Goal: Information Seeking & Learning: Learn about a topic

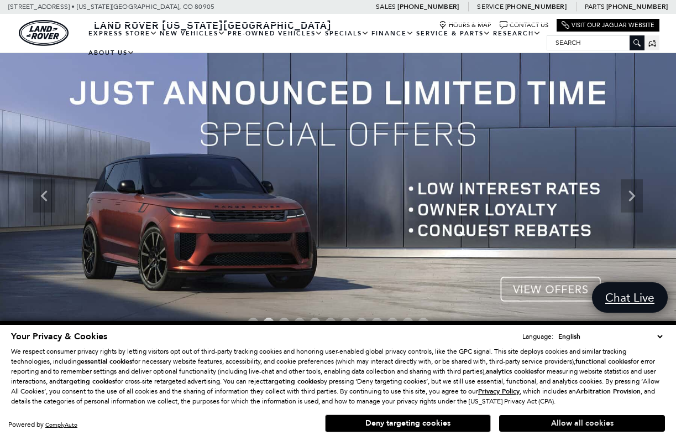
click at [508, 423] on button "Allow all cookies" at bounding box center [582, 423] width 166 height 17
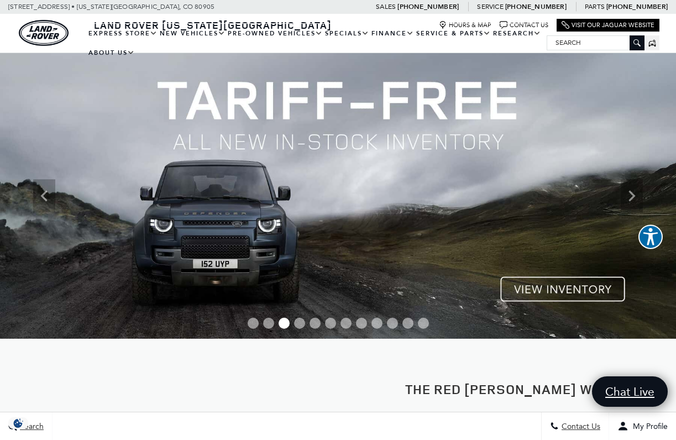
click at [537, 286] on img at bounding box center [338, 195] width 676 height 285
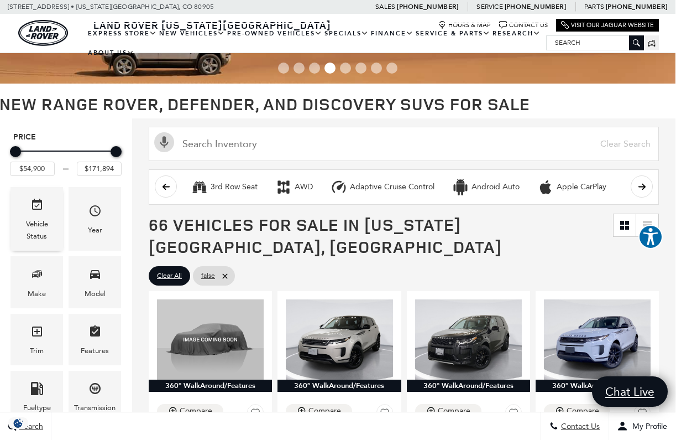
scroll to position [49, 1]
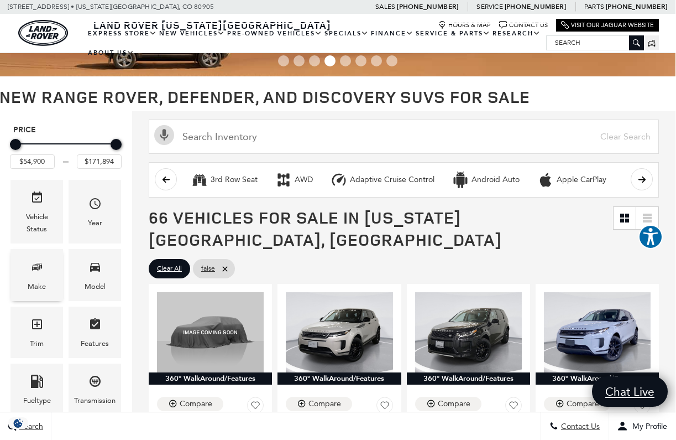
click at [40, 274] on span "Make" at bounding box center [36, 268] width 13 height 23
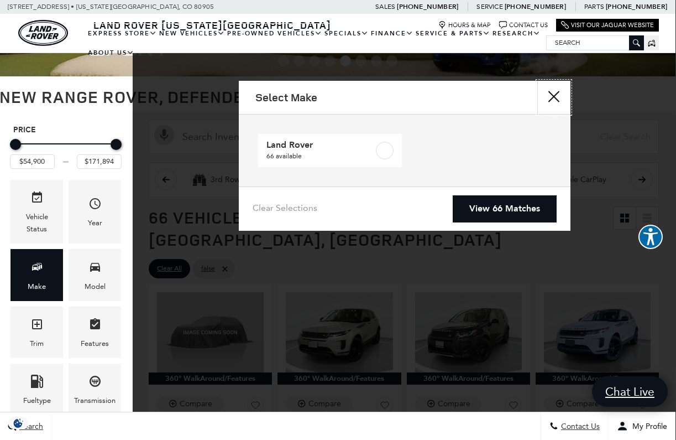
click at [551, 98] on button "Close" at bounding box center [553, 97] width 33 height 33
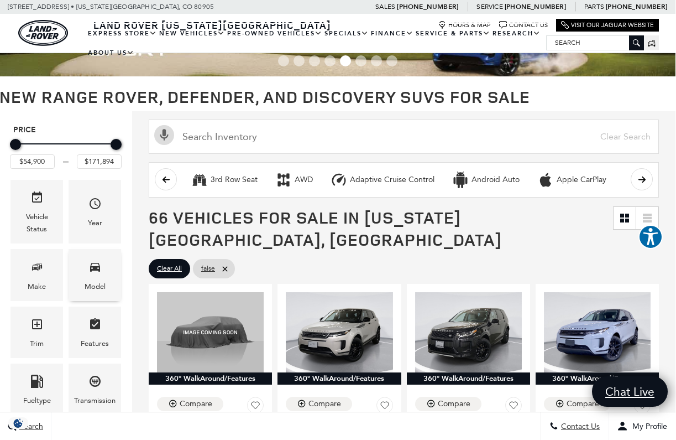
click at [94, 281] on div "Model" at bounding box center [95, 286] width 21 height 12
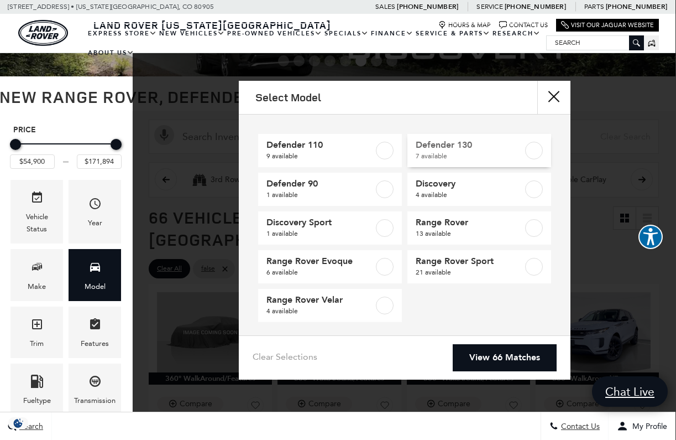
click at [535, 150] on label at bounding box center [534, 151] width 18 height 18
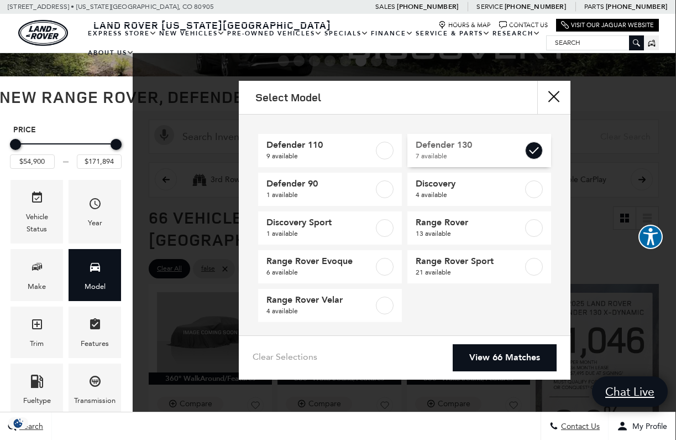
type input "$84,879"
type input "$134,749"
checkbox input "true"
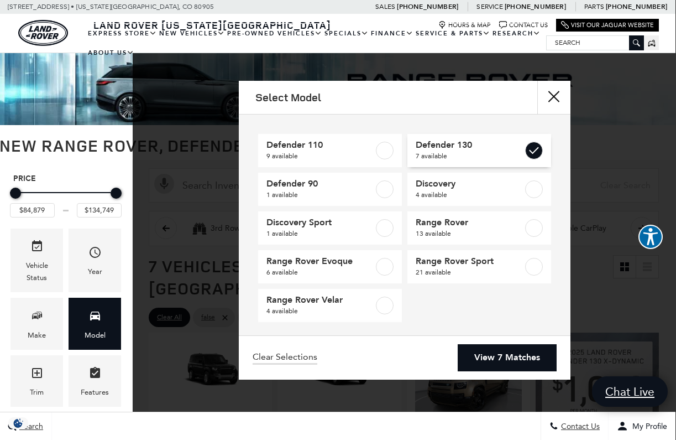
scroll to position [0, 1]
click at [503, 356] on link "View 7 Matches" at bounding box center [507, 357] width 99 height 27
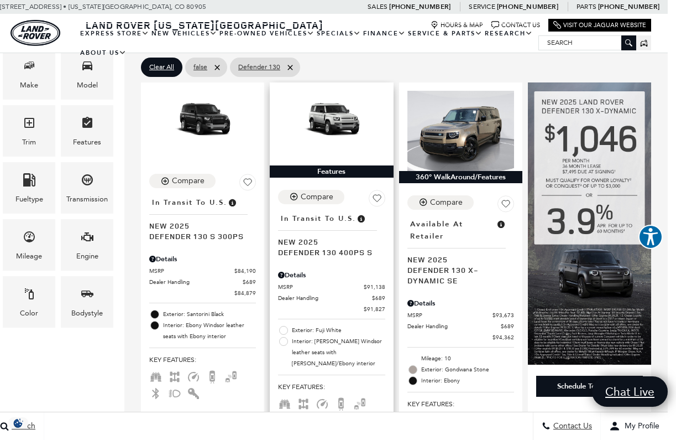
scroll to position [253, 8]
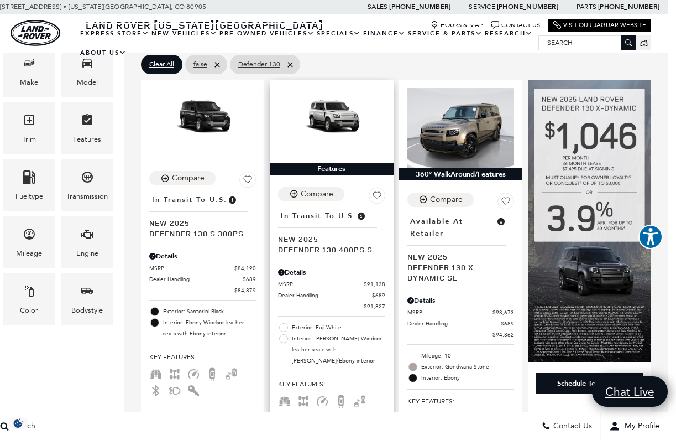
click at [333, 244] on span "Defender 130 400PS S" at bounding box center [327, 249] width 98 height 11
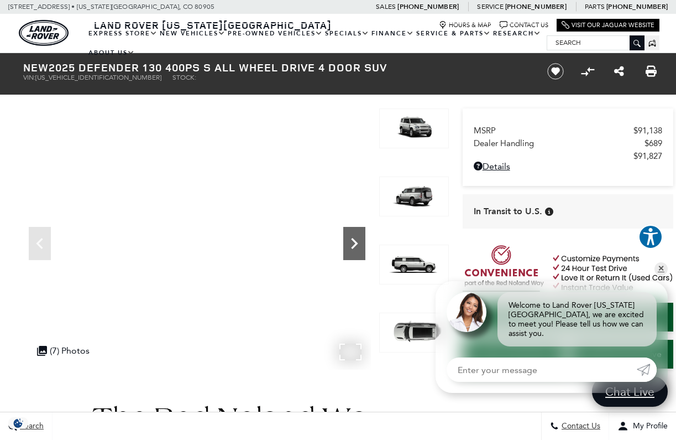
click at [360, 244] on icon "Next" at bounding box center [354, 243] width 22 height 22
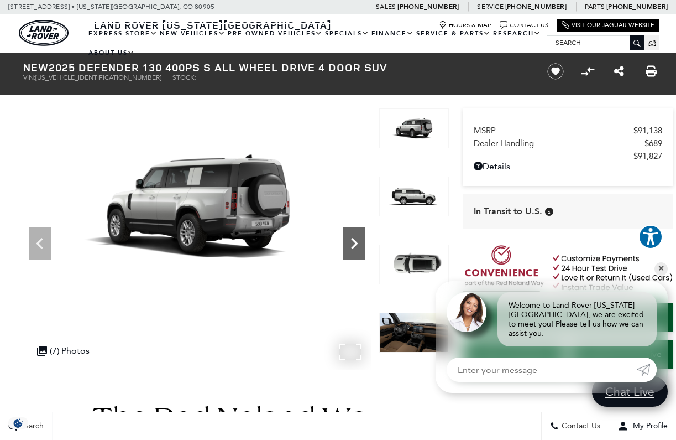
click at [359, 244] on icon "Next" at bounding box center [354, 243] width 22 height 22
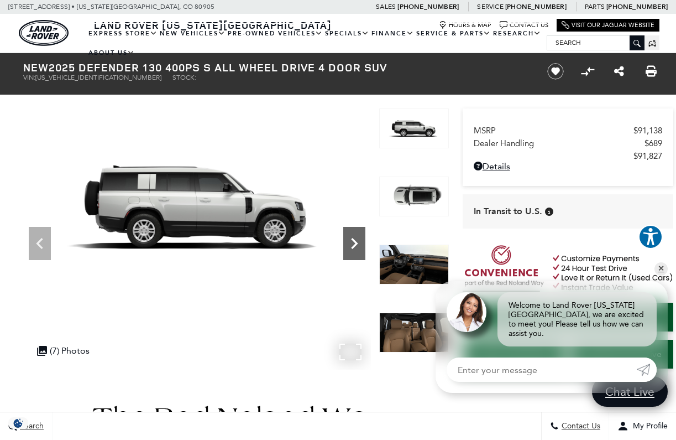
click at [359, 244] on icon "Next" at bounding box center [354, 243] width 22 height 22
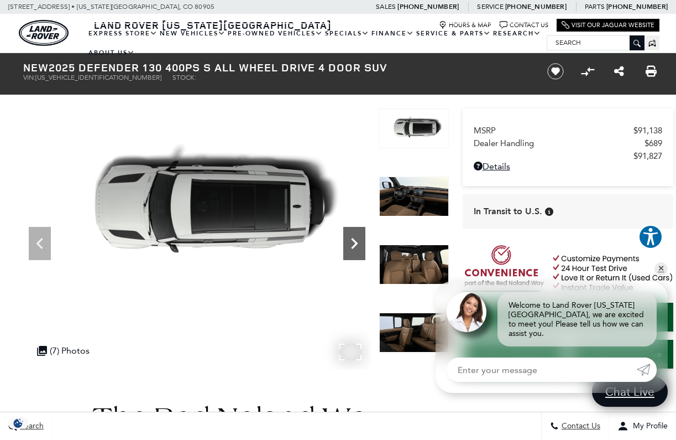
click at [358, 242] on icon "Next" at bounding box center [354, 243] width 22 height 22
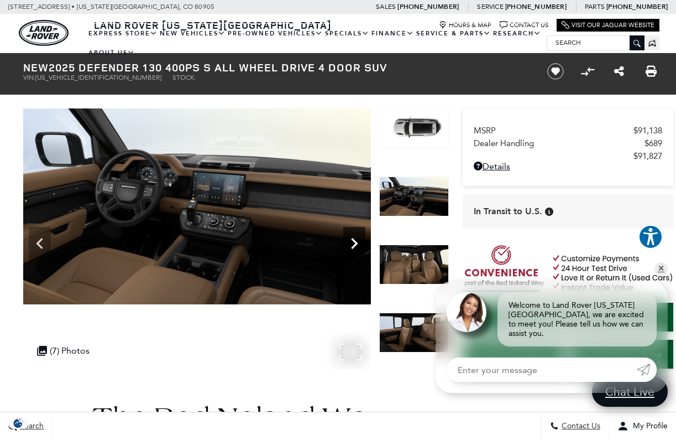
click at [358, 242] on icon "Next" at bounding box center [354, 243] width 22 height 22
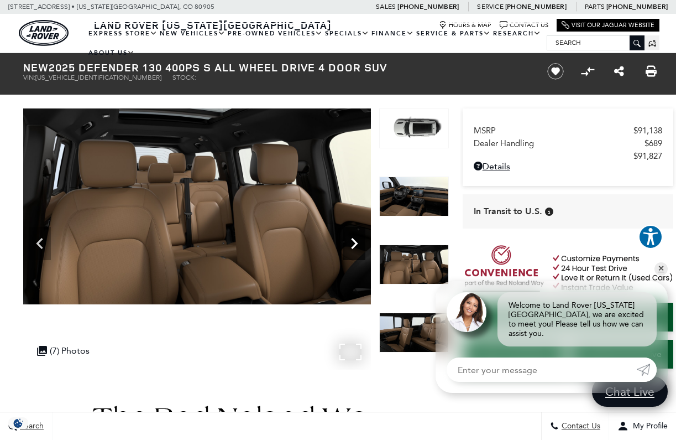
click at [356, 242] on icon "Next" at bounding box center [354, 243] width 7 height 11
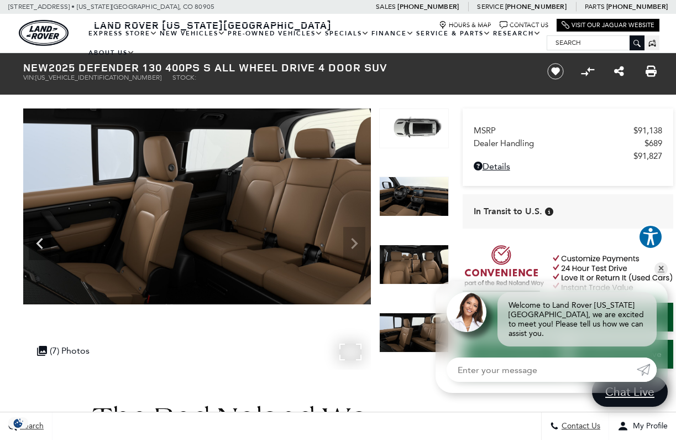
click at [356, 242] on img at bounding box center [197, 206] width 348 height 196
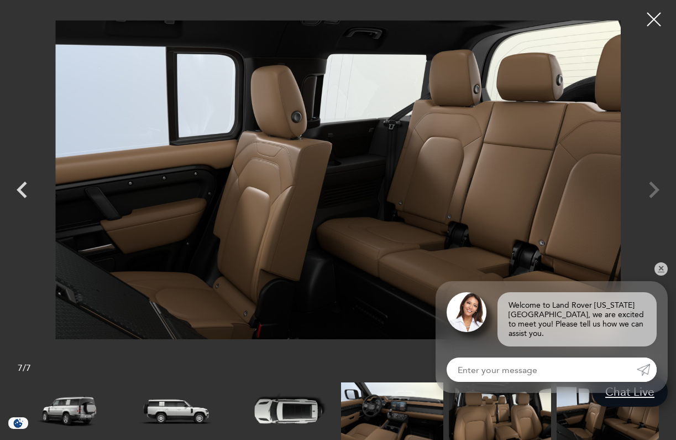
scroll to position [303, 0]
click at [658, 189] on div at bounding box center [338, 179] width 676 height 343
click at [653, 19] on div at bounding box center [654, 19] width 29 height 29
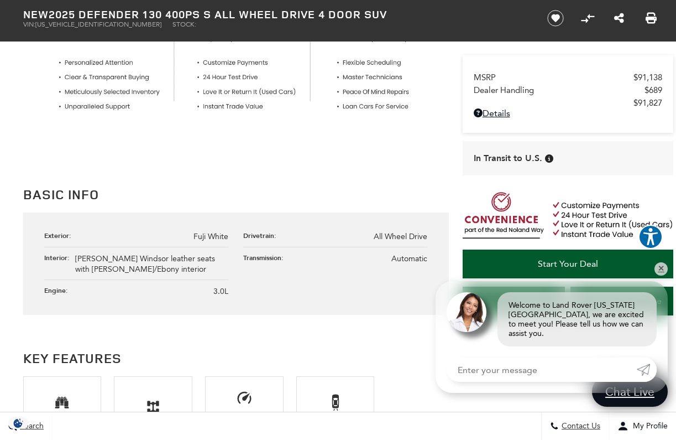
scroll to position [489, 0]
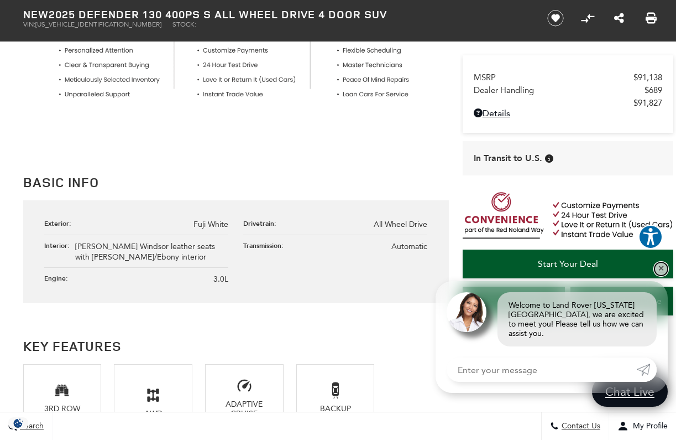
click at [662, 275] on link "✕" at bounding box center [661, 268] width 13 height 13
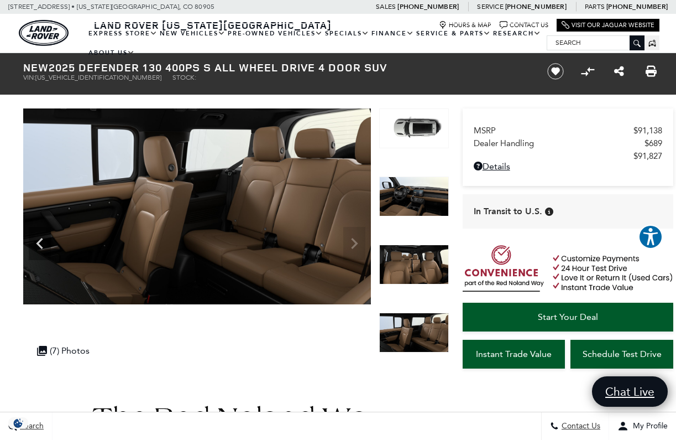
scroll to position [0, 0]
